Goal: Check status: Check status

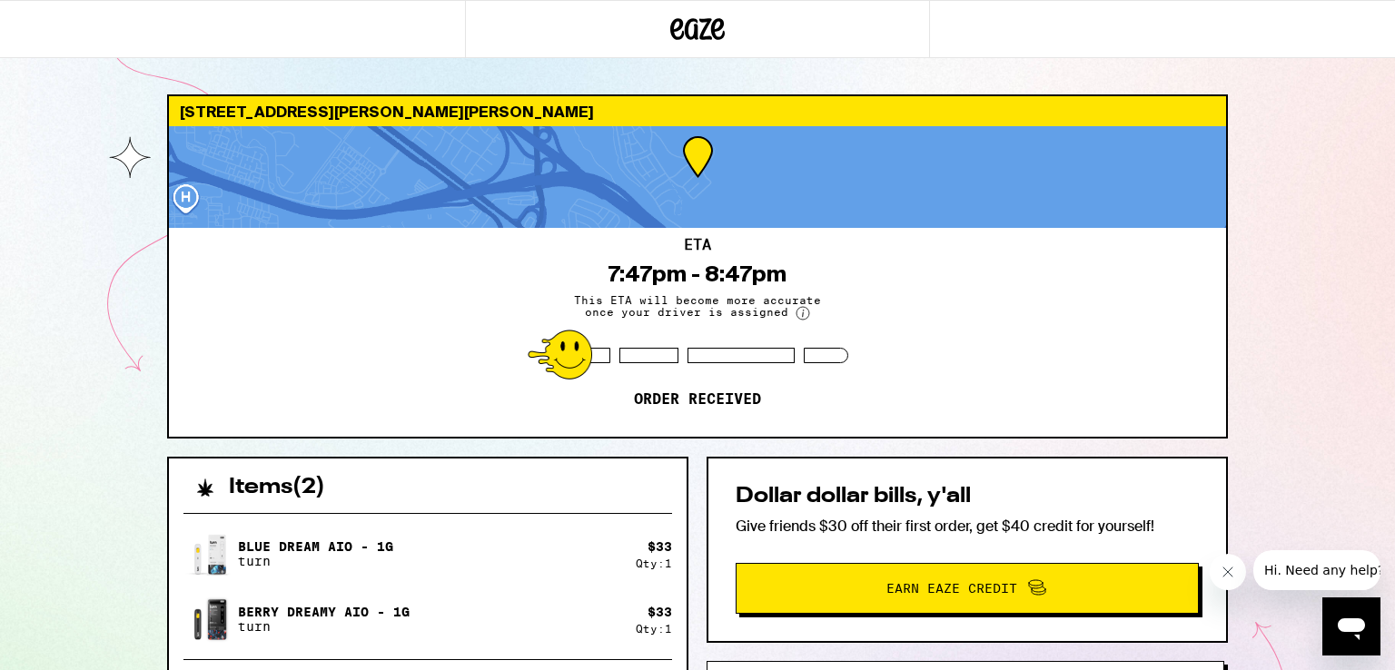
click at [1308, 274] on div "530 Hewes Ct San Jose 95138 ETA 7:47pm - 8:47pm This ETA will become more accur…" at bounding box center [697, 495] width 1395 height 990
drag, startPoint x: 25, startPoint y: 222, endPoint x: 1295, endPoint y: 230, distance: 1269.5
click at [1295, 230] on div "530 Hewes Ct San Jose 95138 ETA 7:47pm - 8:47pm This ETA will become more accur…" at bounding box center [697, 495] width 1395 height 990
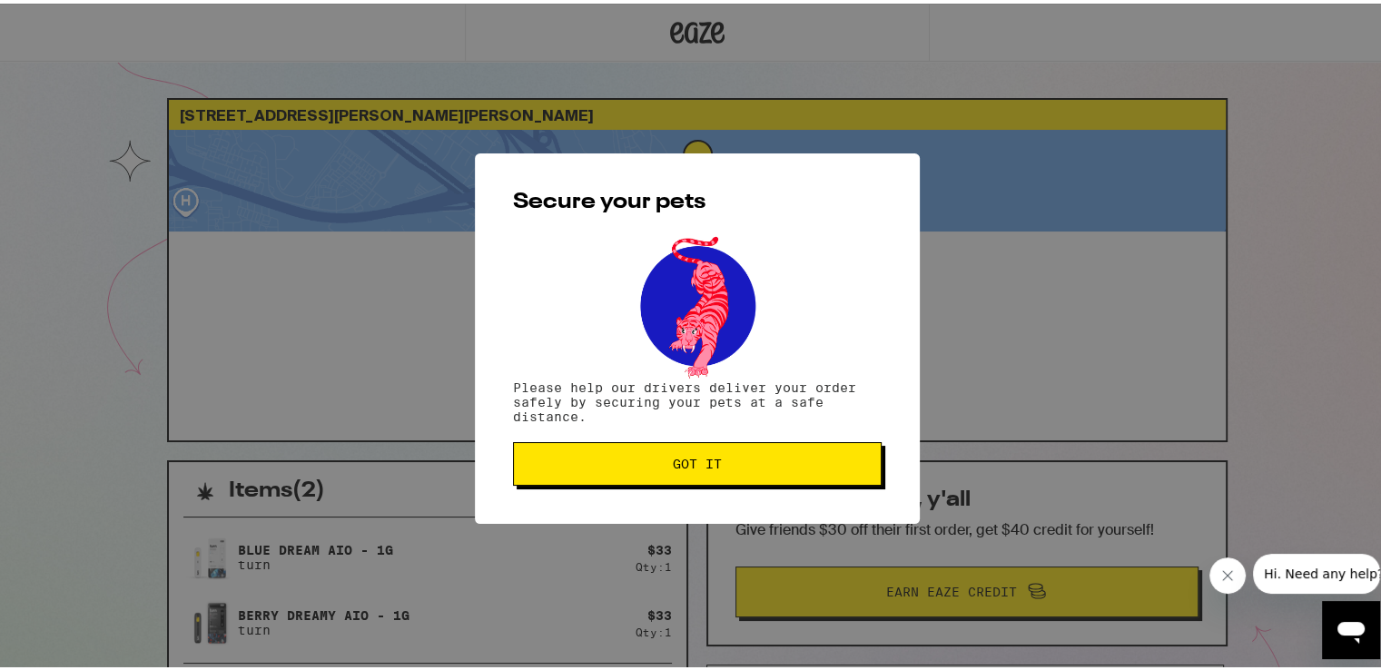
click at [601, 455] on span "Got it" at bounding box center [697, 460] width 338 height 13
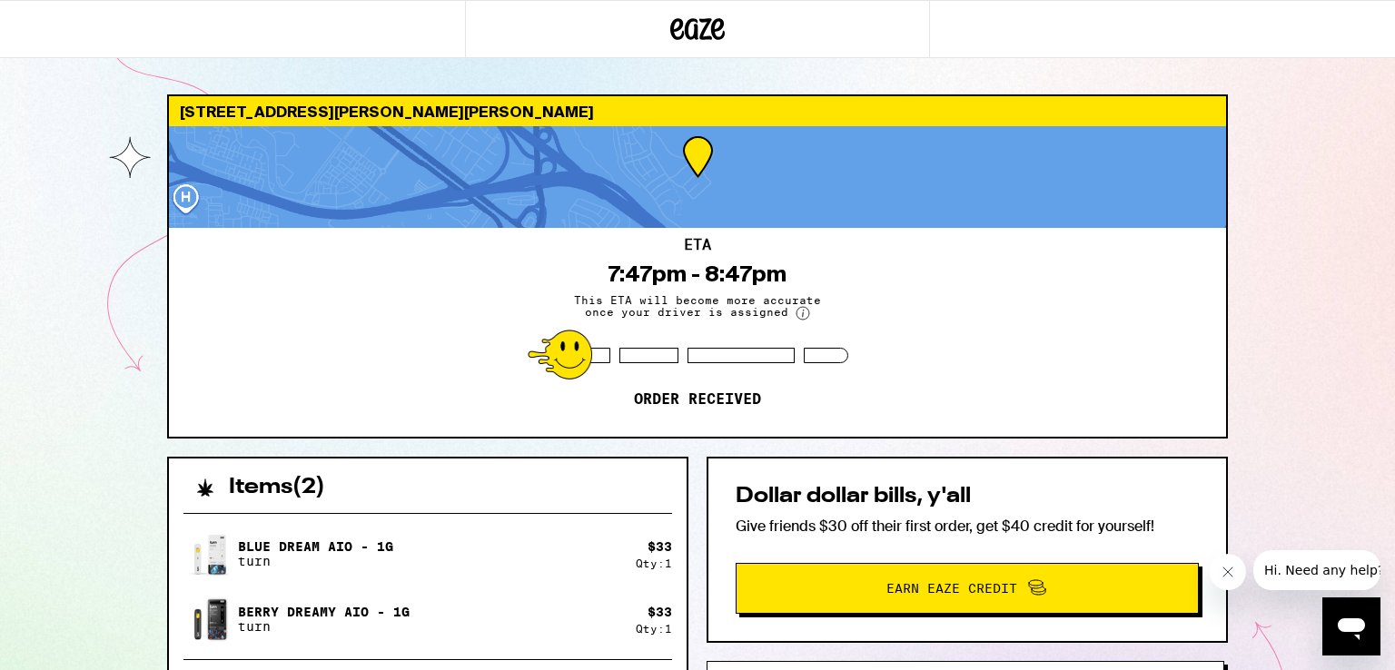
click at [841, 264] on div "ETA 7:47pm - 8:47pm This ETA will become more accurate once your driver is assi…" at bounding box center [697, 332] width 1057 height 209
click at [692, 34] on icon at bounding box center [697, 29] width 54 height 33
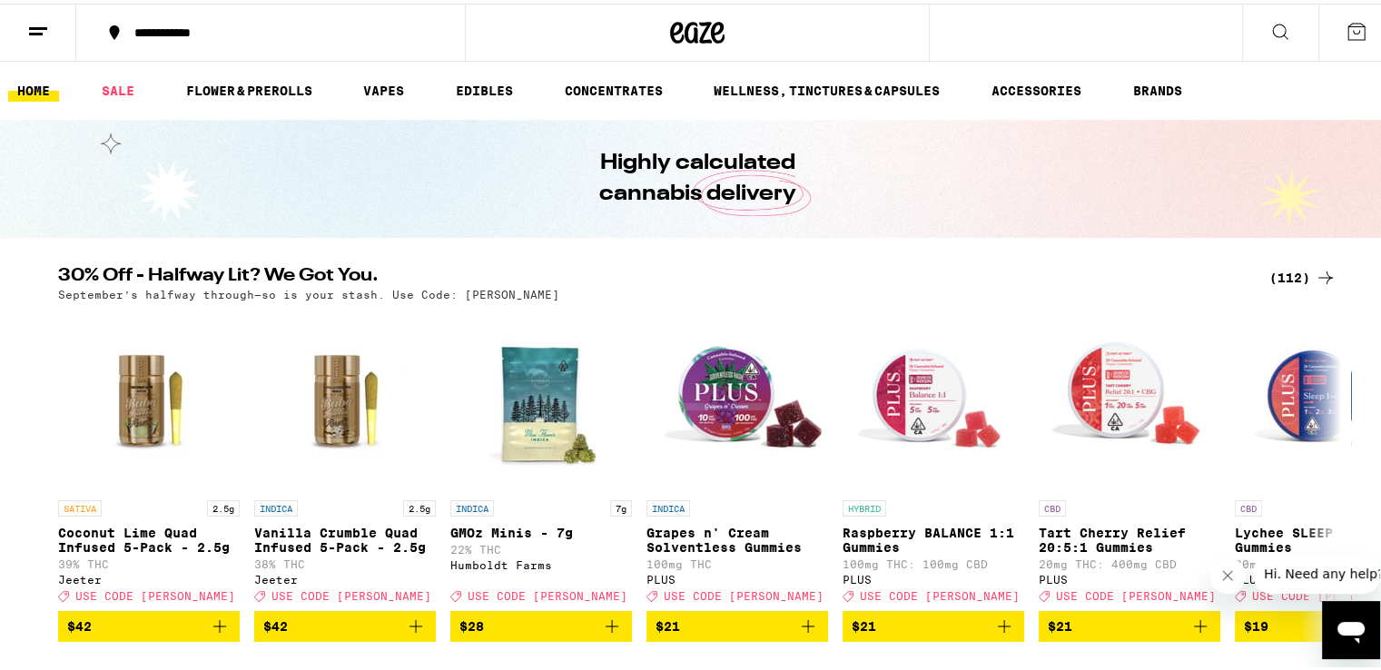
click at [51, 23] on button at bounding box center [38, 29] width 76 height 57
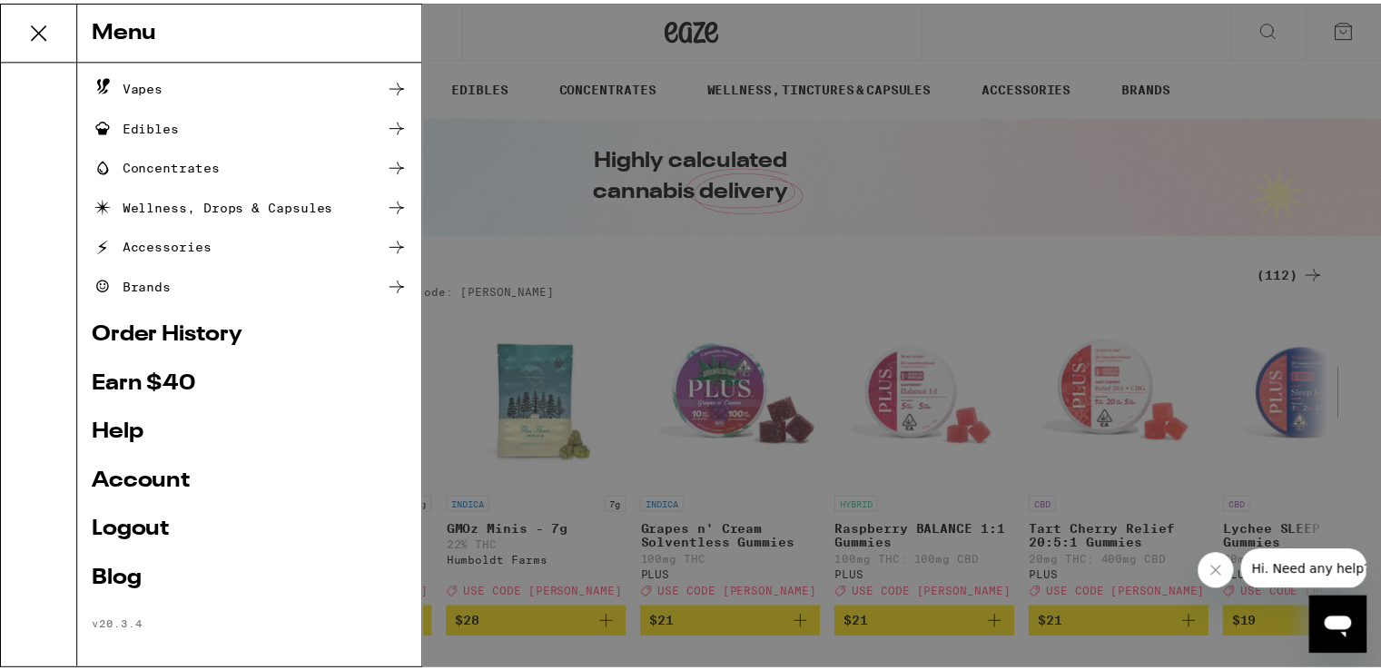
scroll to position [163, 0]
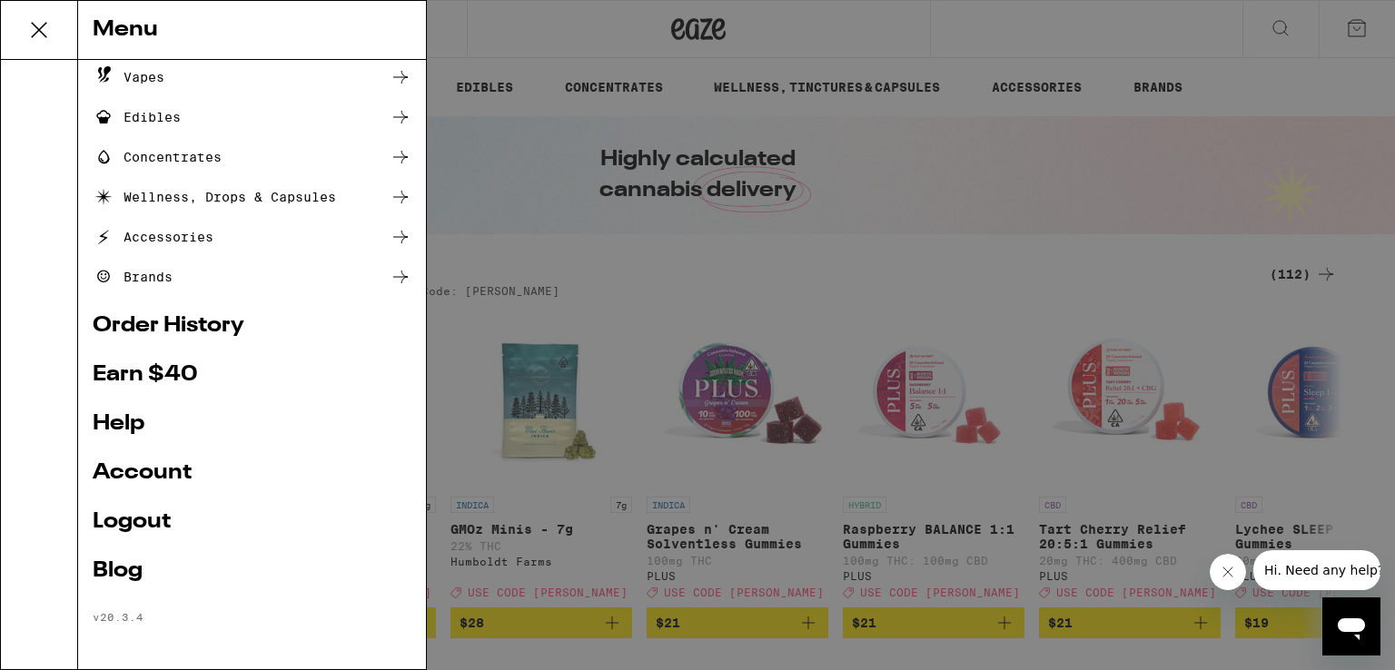
click at [118, 474] on link "Account" at bounding box center [252, 473] width 319 height 22
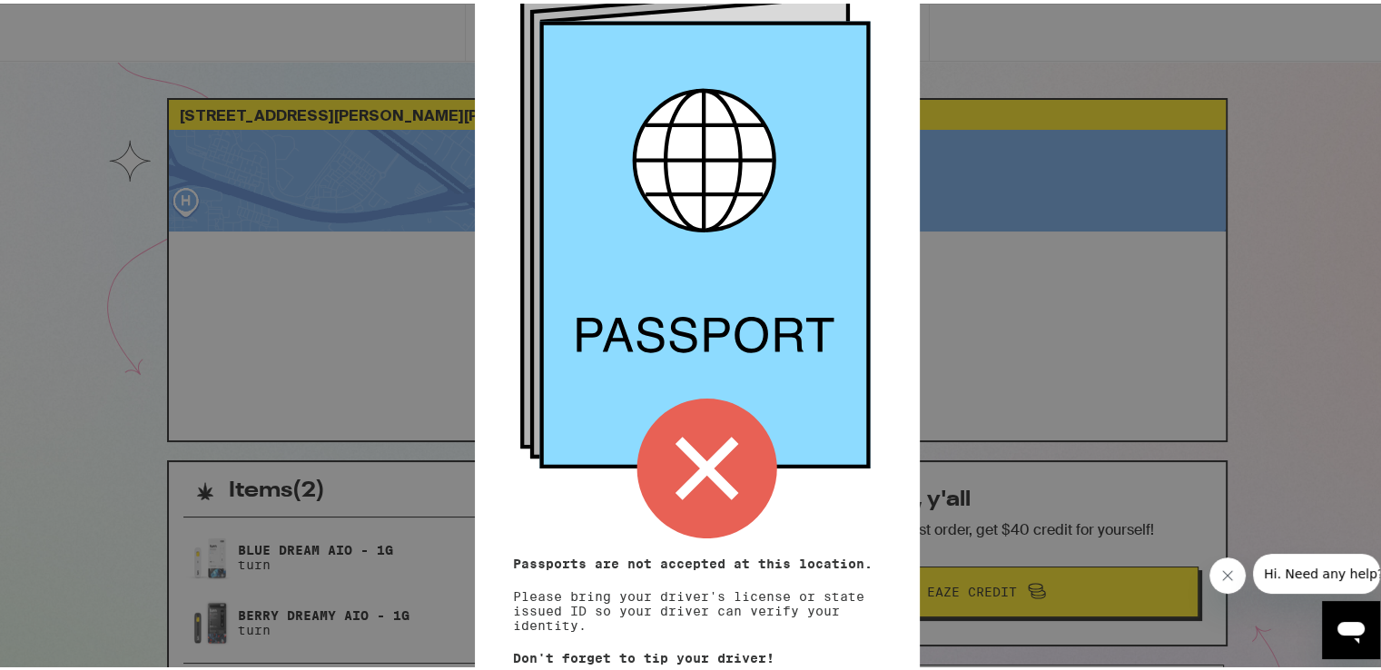
scroll to position [167, 0]
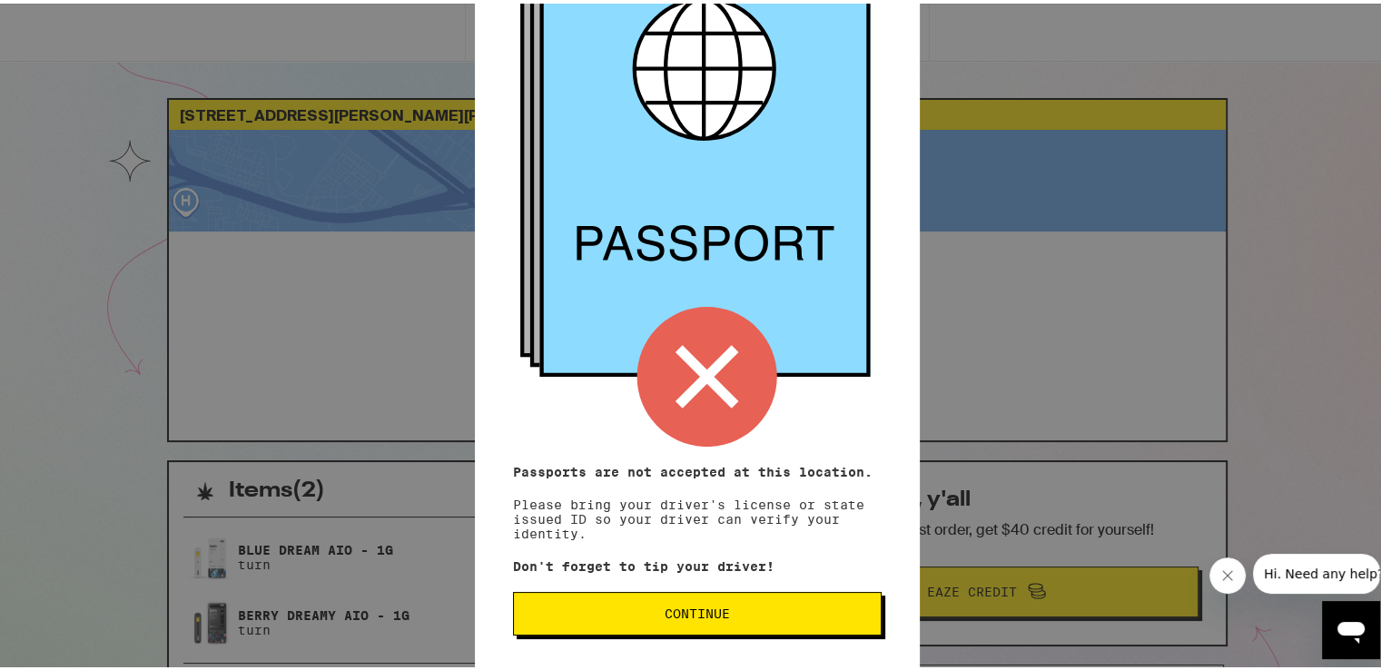
click at [693, 625] on button "Continue" at bounding box center [697, 610] width 369 height 44
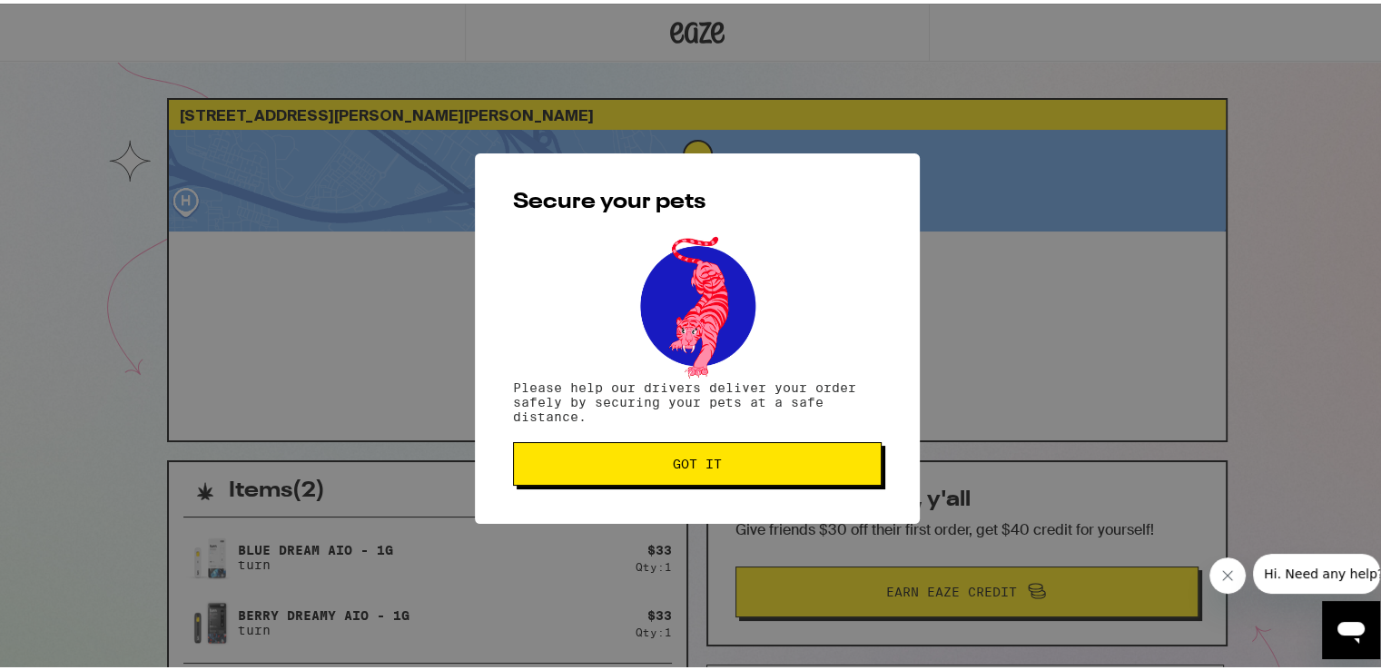
scroll to position [0, 0]
click at [729, 469] on button "Got it" at bounding box center [697, 461] width 369 height 44
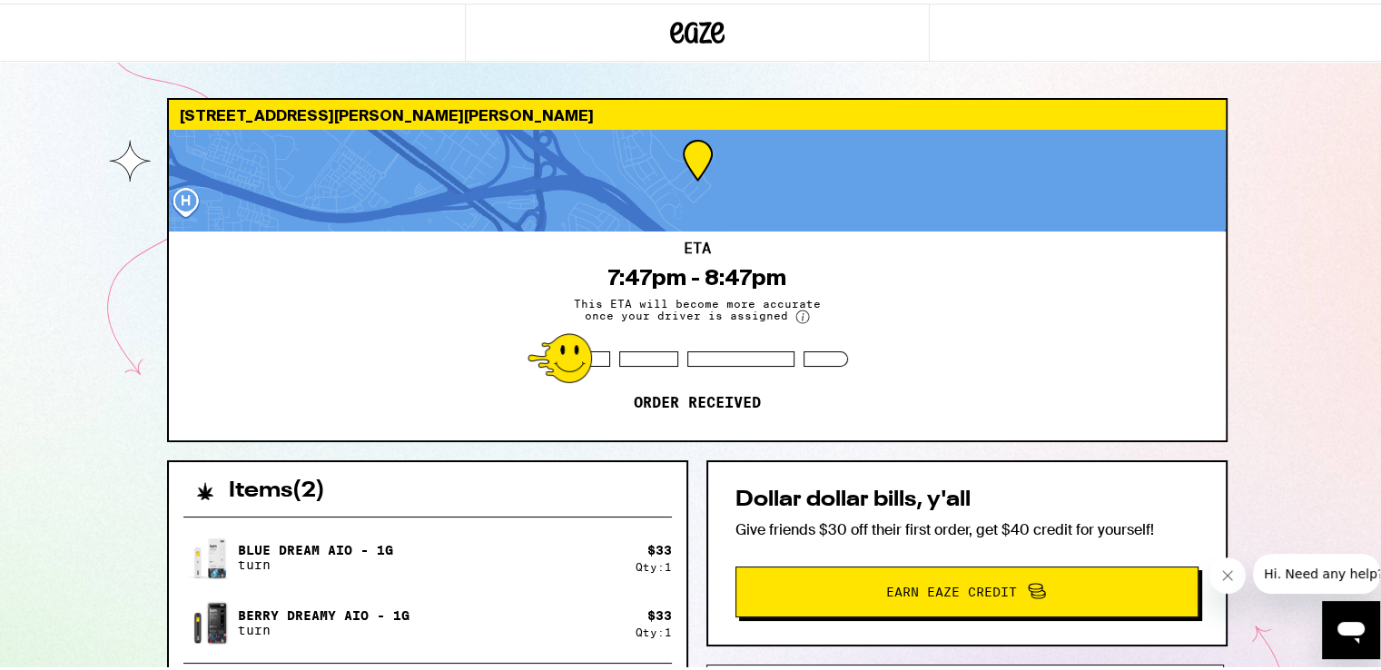
click at [690, 29] on icon at bounding box center [697, 29] width 54 height 33
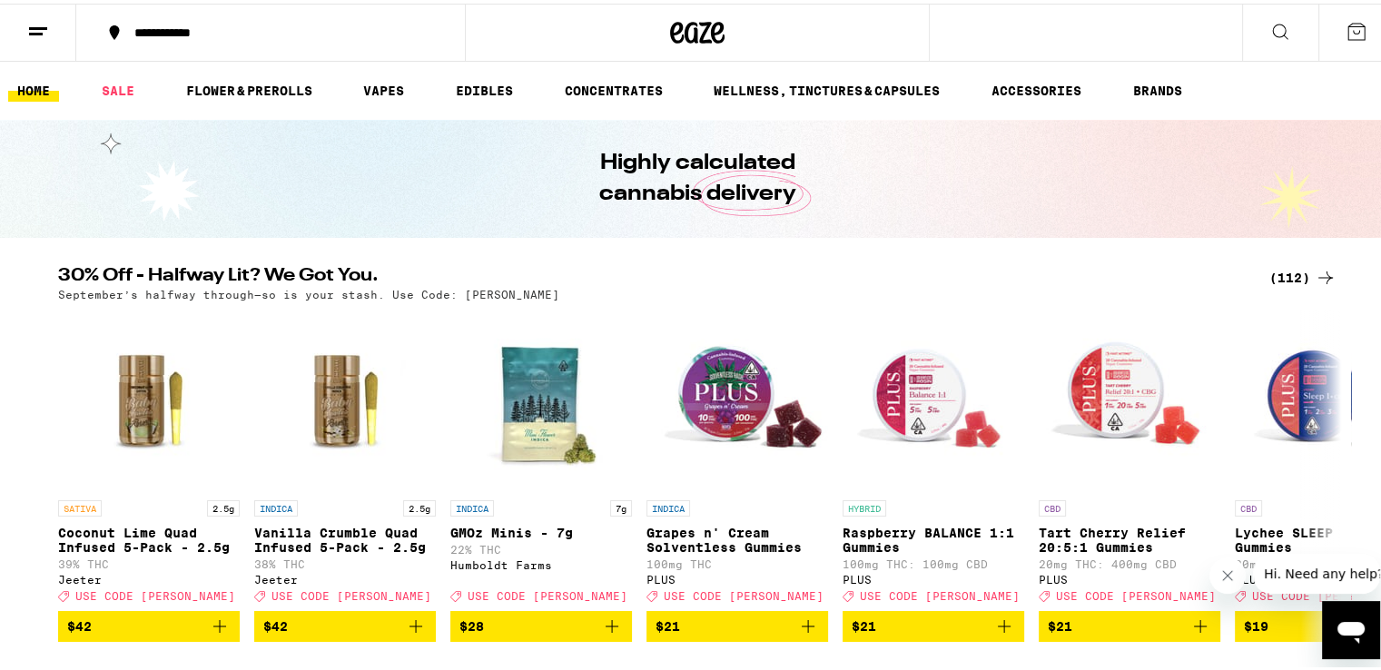
click at [0, 55] on button at bounding box center [38, 29] width 76 height 57
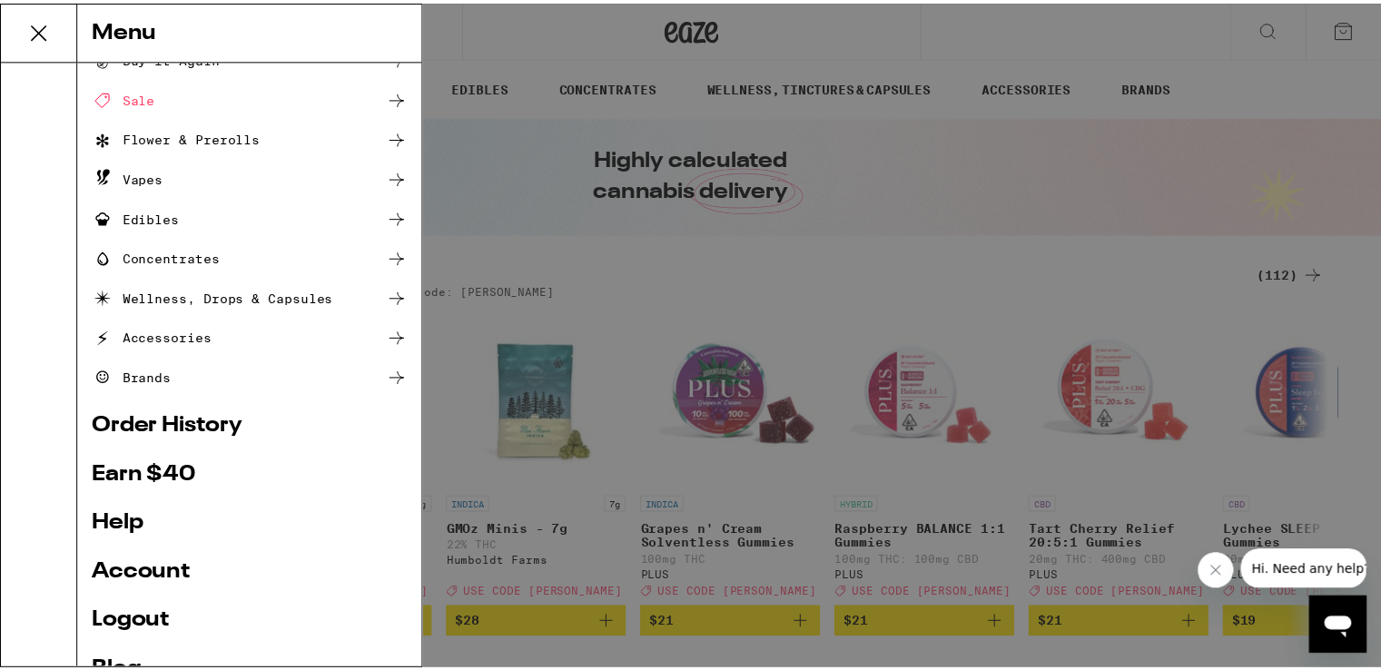
scroll to position [91, 0]
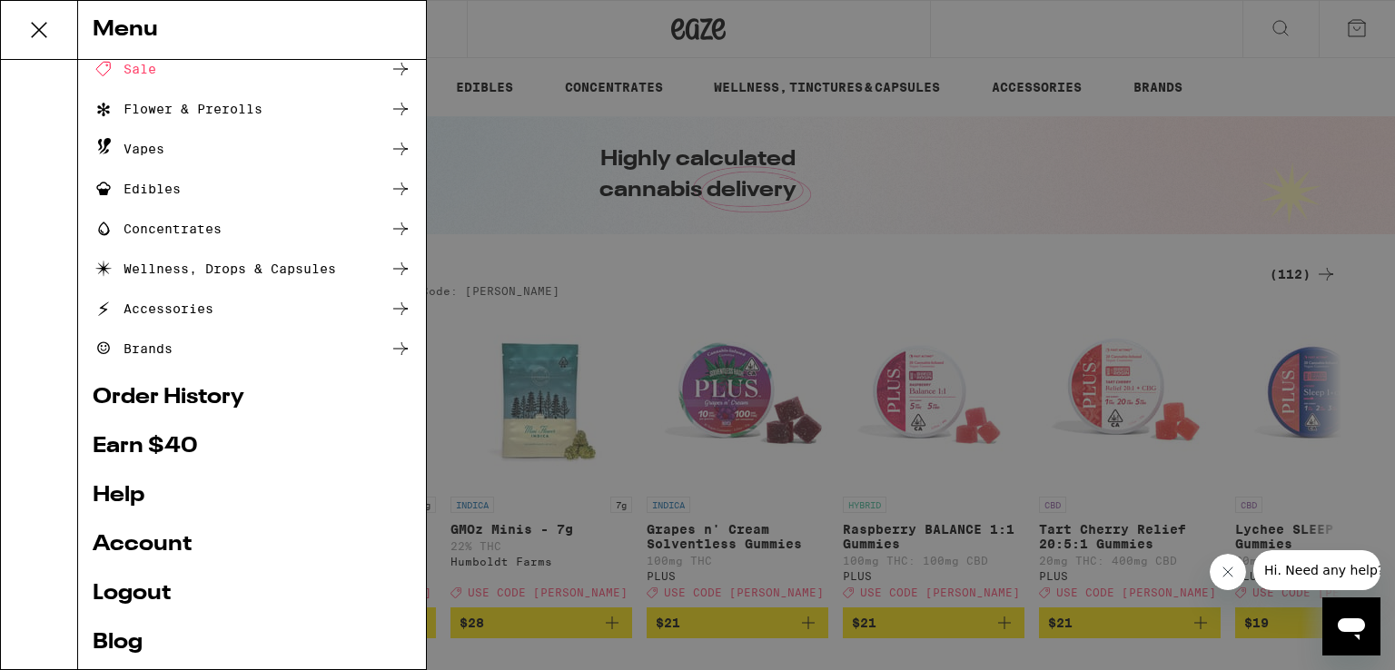
click at [124, 549] on link "Account" at bounding box center [252, 545] width 319 height 22
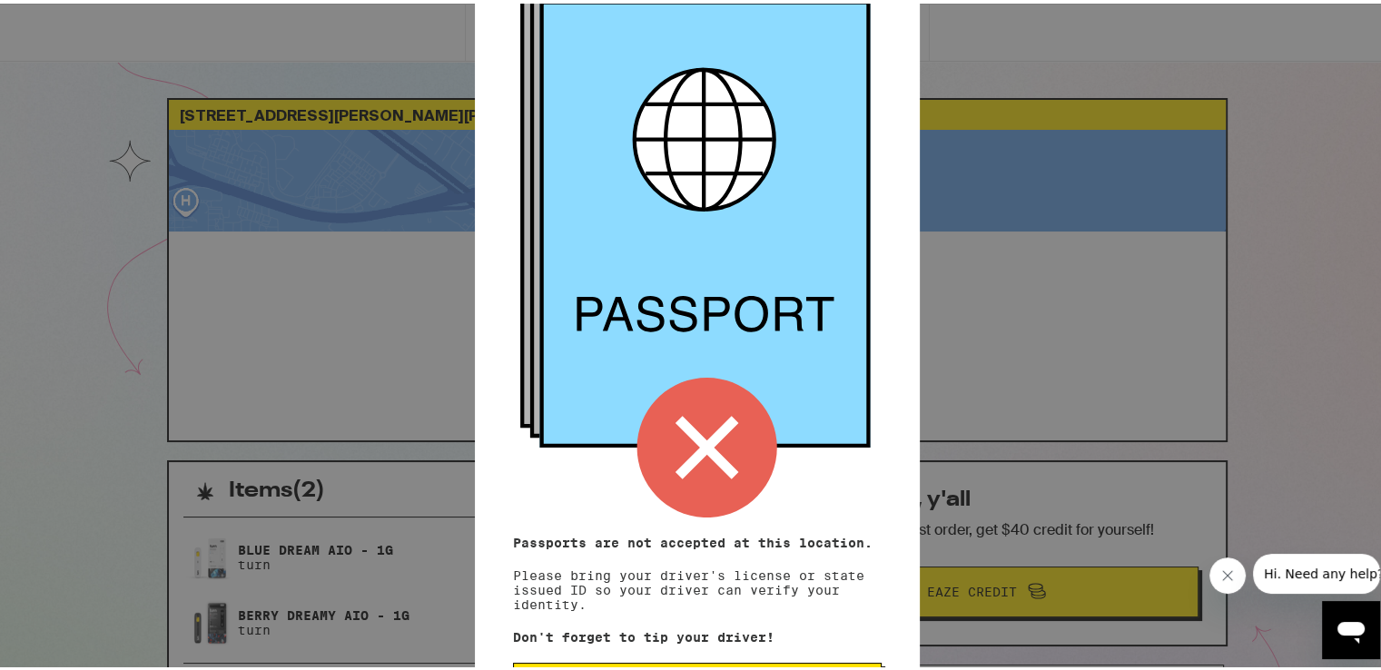
scroll to position [167, 0]
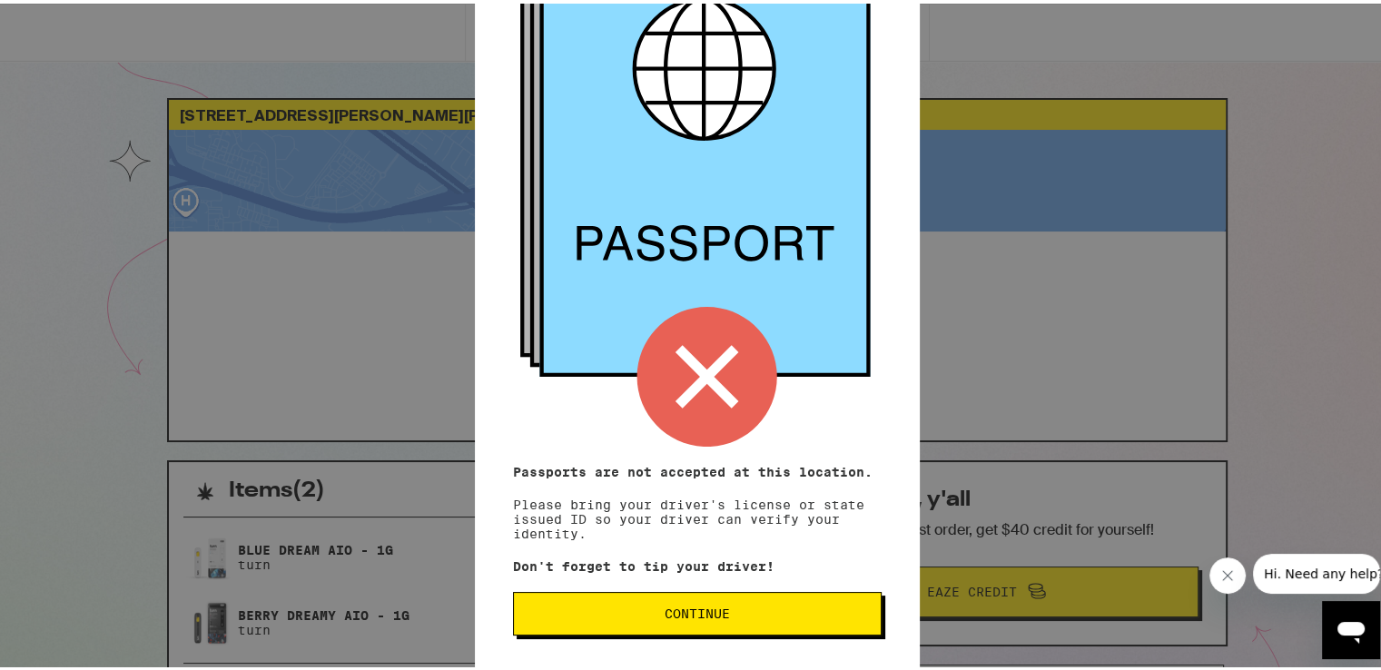
click at [679, 618] on button "Continue" at bounding box center [697, 610] width 369 height 44
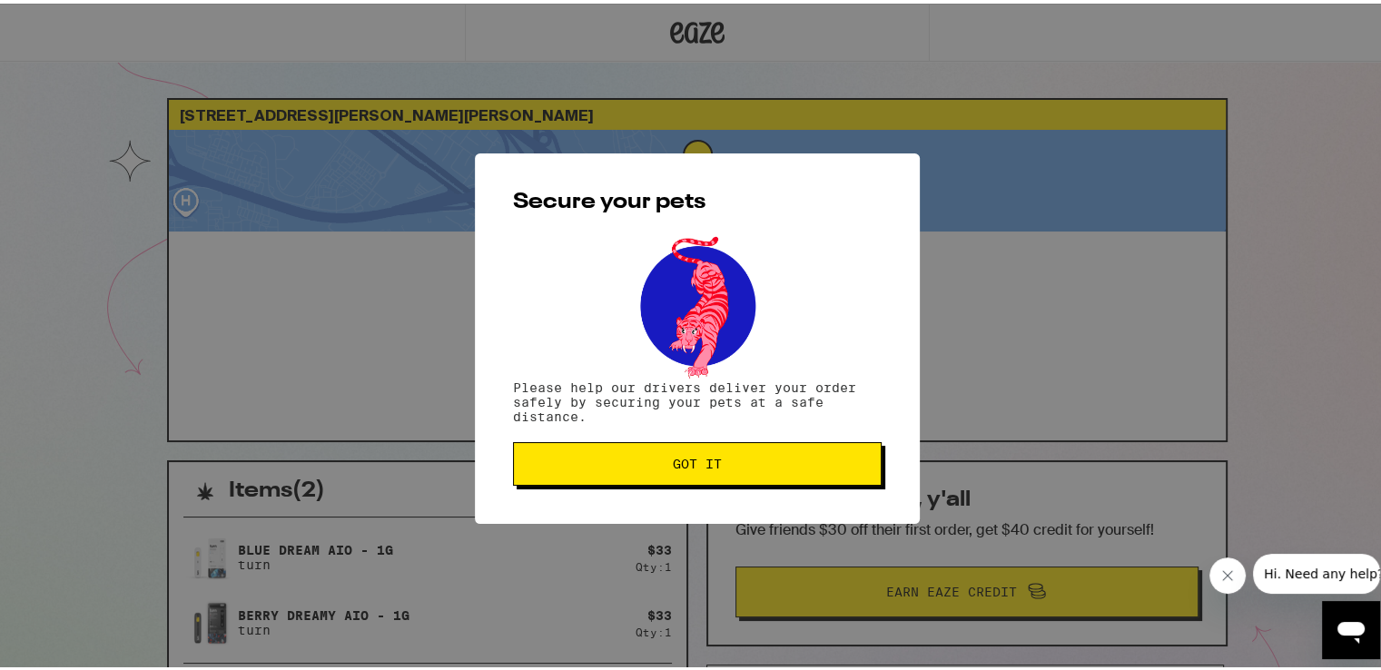
scroll to position [0, 0]
click at [696, 459] on span "Got it" at bounding box center [697, 460] width 49 height 13
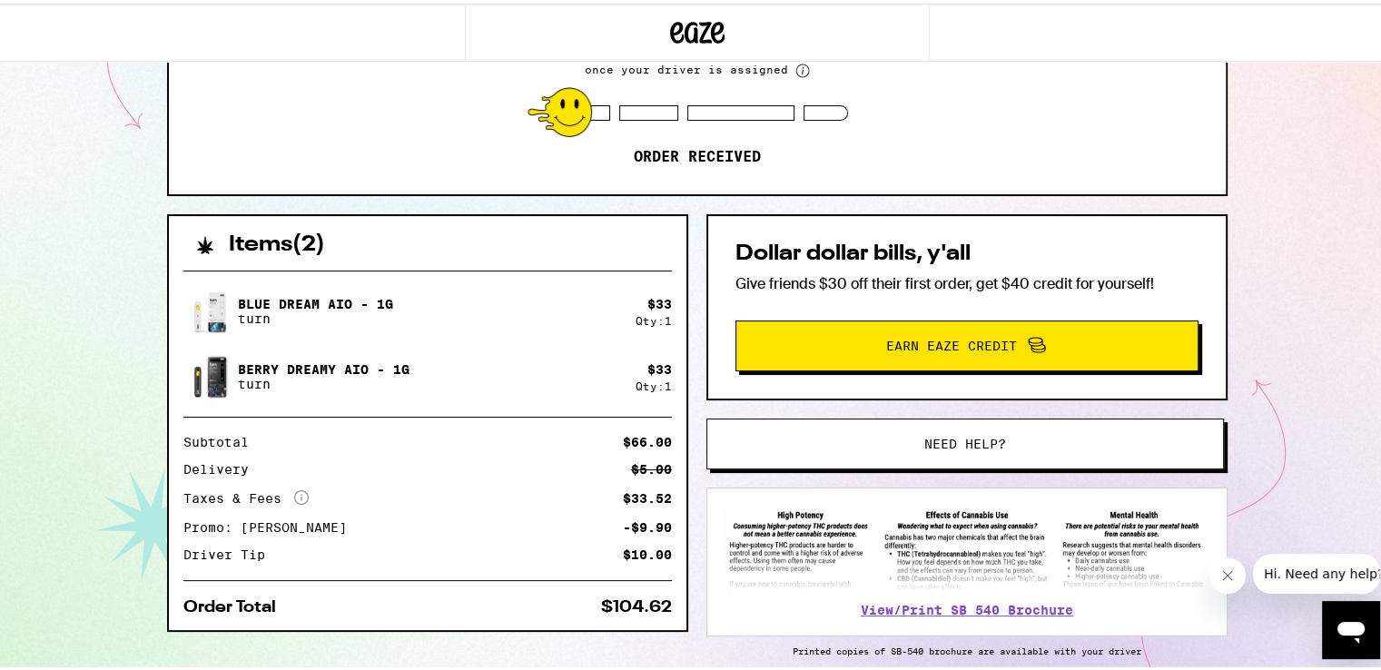
scroll to position [321, 0]
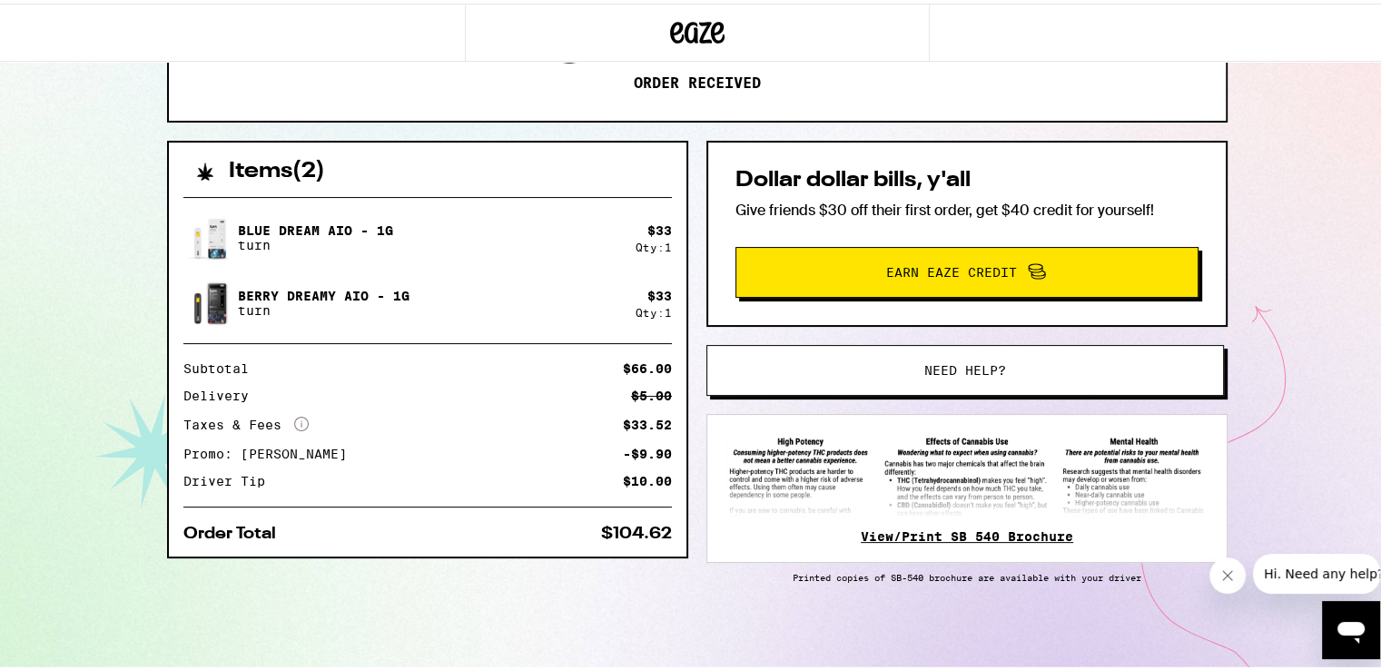
click at [1019, 526] on link "View/Print SB 540 Brochure" at bounding box center [967, 533] width 212 height 15
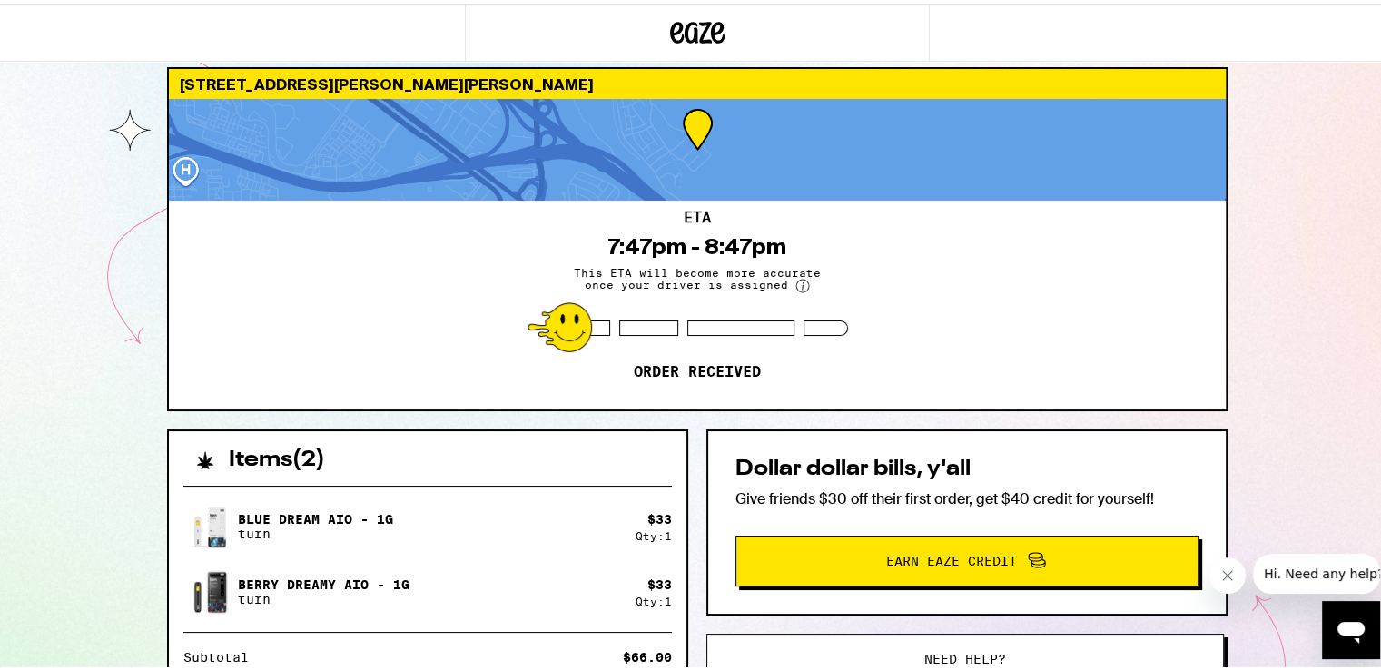
scroll to position [0, 0]
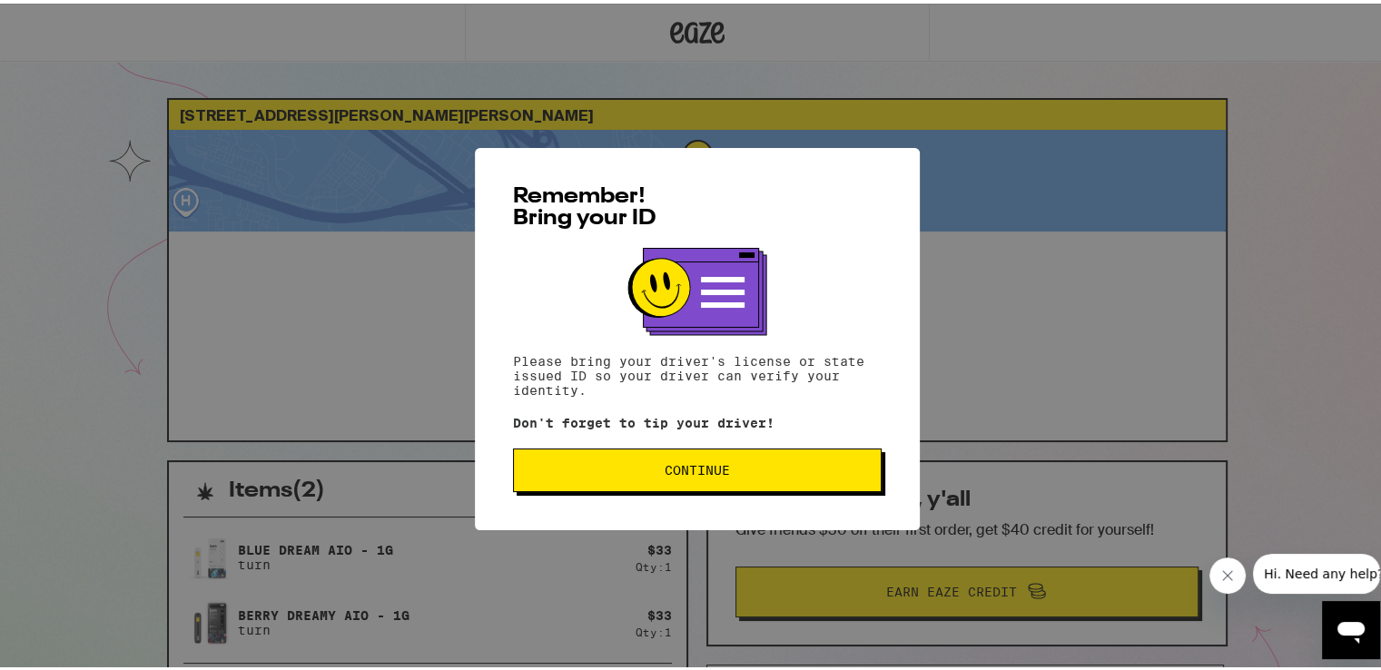
click at [777, 445] on div "Remember! Bring your ID Please bring your driver's license or state issued ID s…" at bounding box center [697, 335] width 445 height 382
click at [745, 460] on button "Continue" at bounding box center [697, 467] width 369 height 44
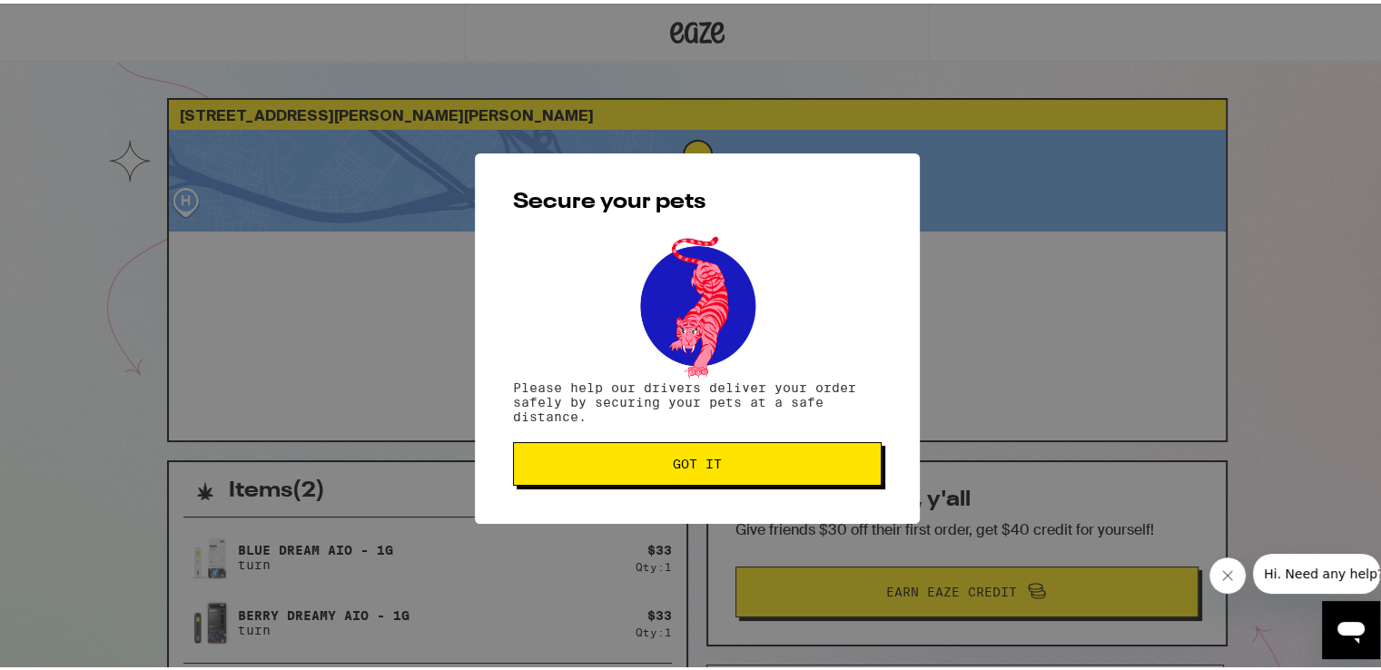
click at [700, 471] on button "Got it" at bounding box center [697, 461] width 369 height 44
